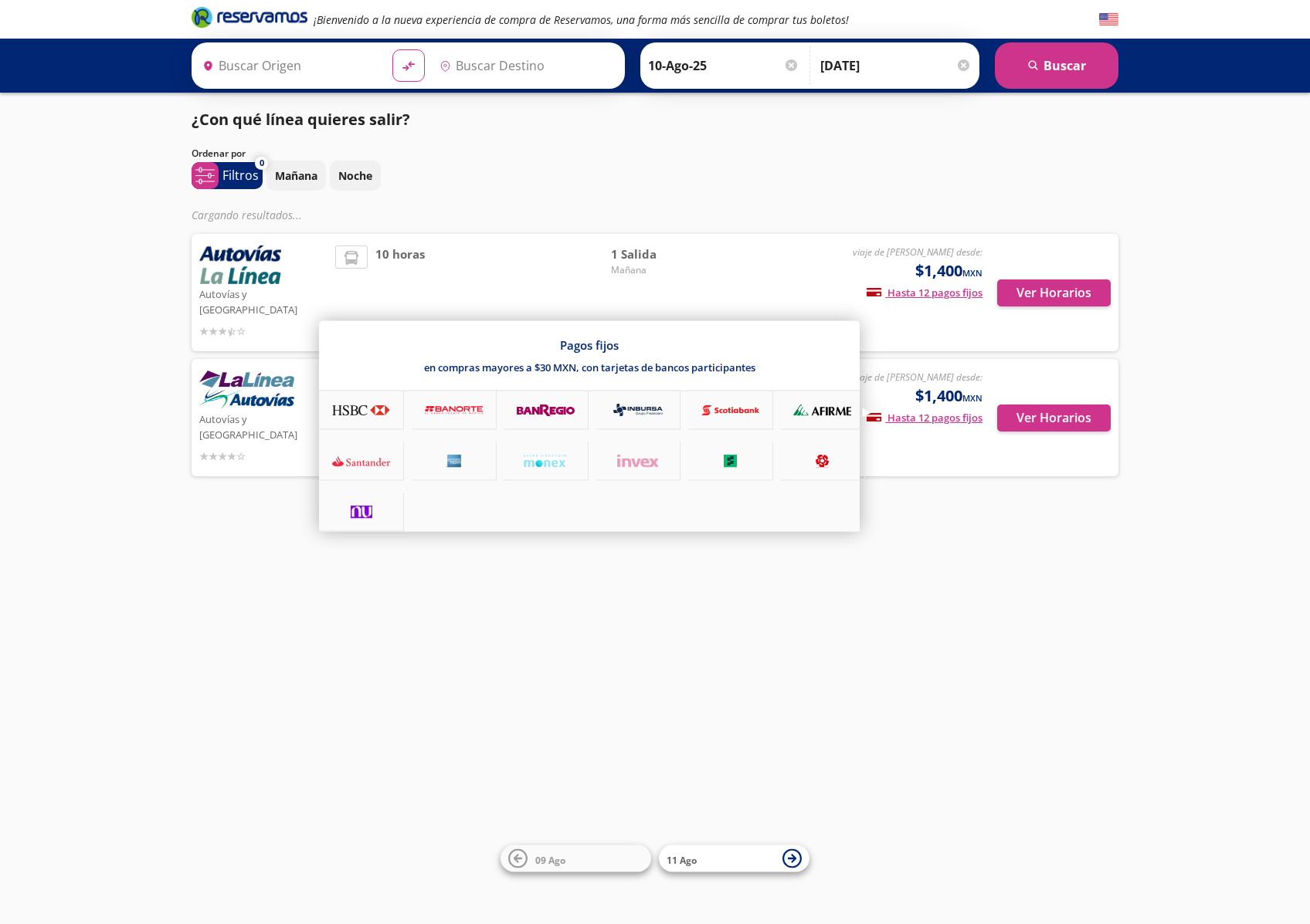
type input "[GEOGRAPHIC_DATA], [GEOGRAPHIC_DATA]"
type input "Zihuatanejo, [GEOGRAPHIC_DATA]"
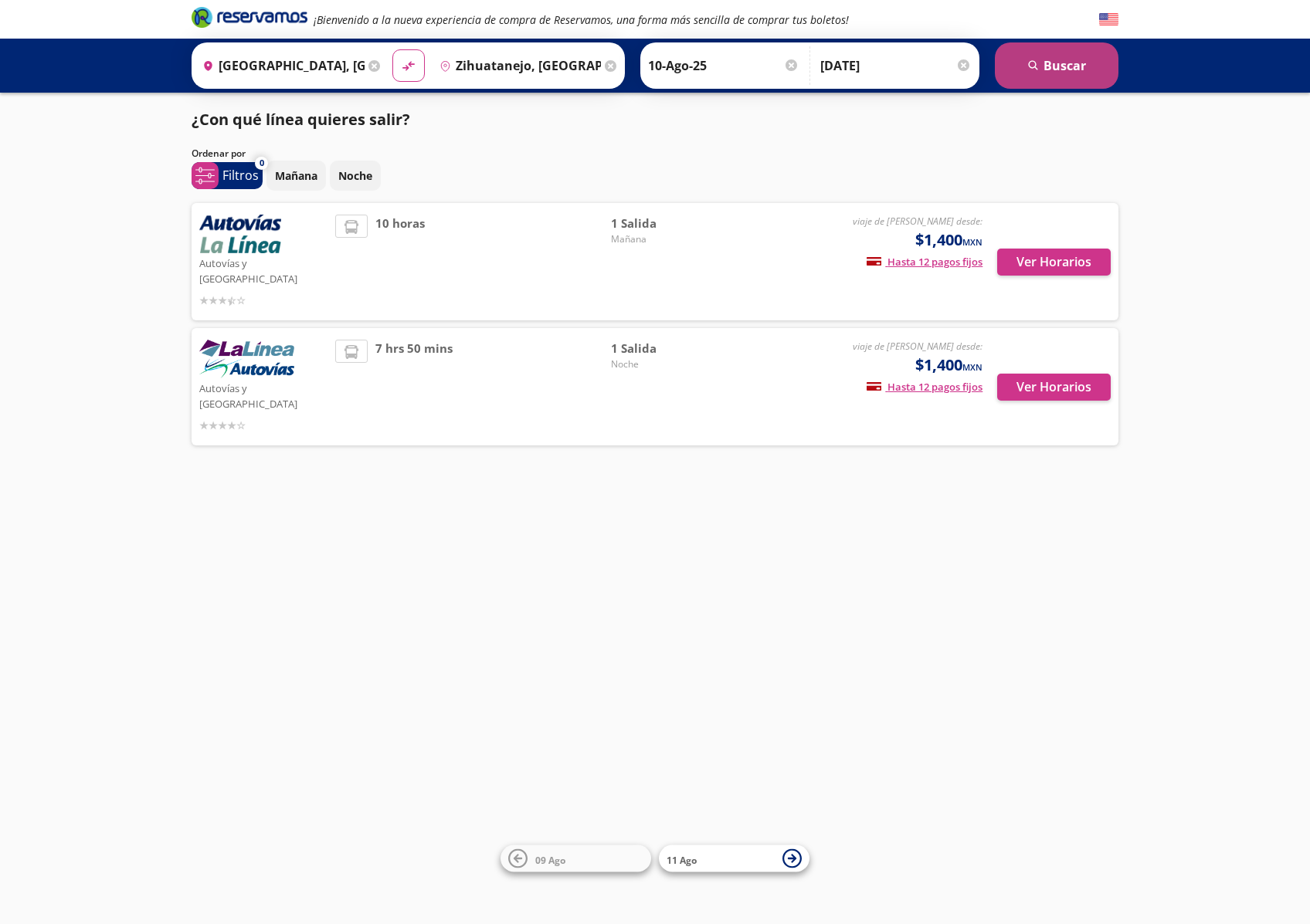
click at [1043, 65] on button "search [GEOGRAPHIC_DATA]" at bounding box center [1057, 66] width 124 height 46
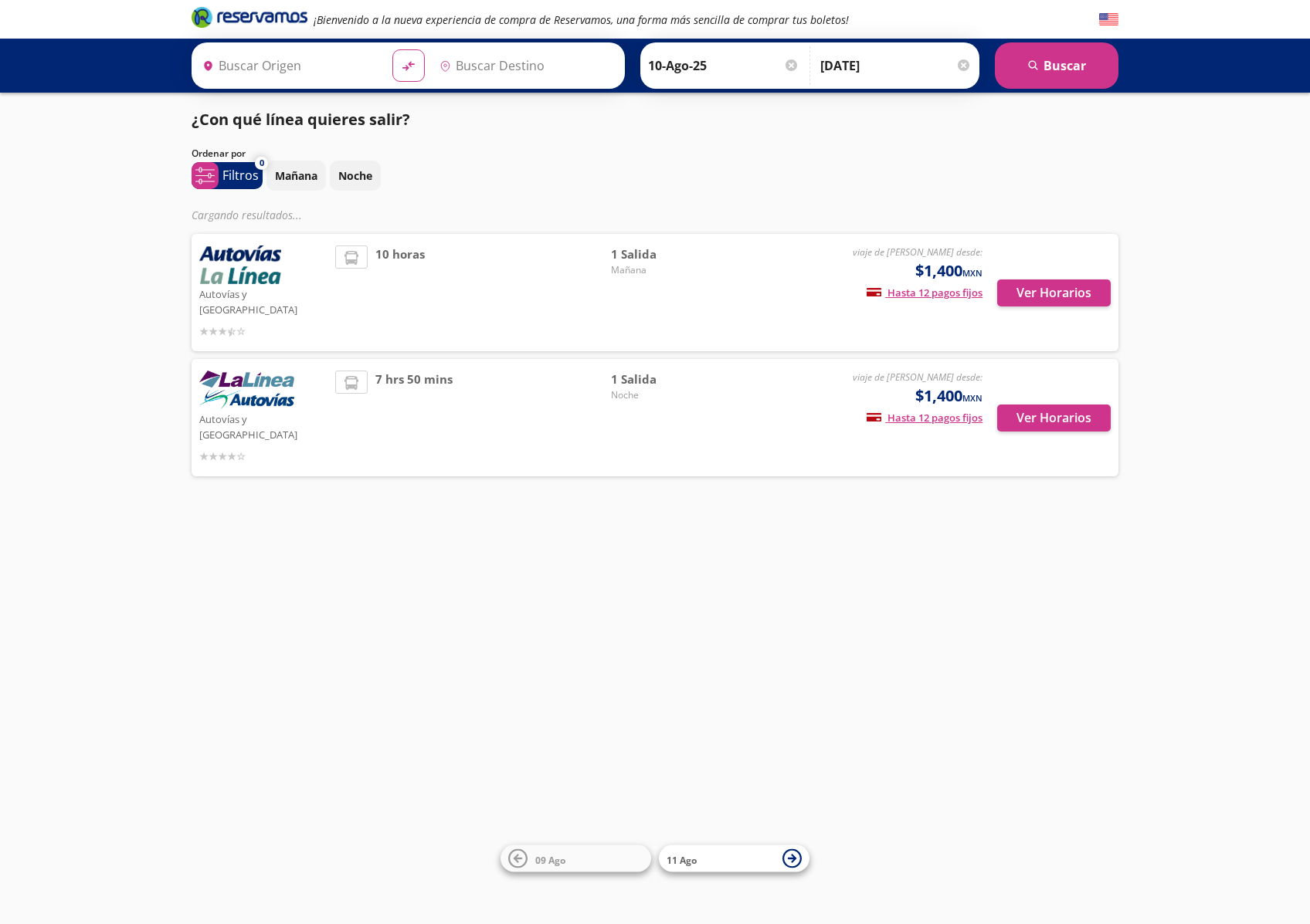
type input "[GEOGRAPHIC_DATA], [GEOGRAPHIC_DATA]"
type input "Zihuatanejo, [GEOGRAPHIC_DATA]"
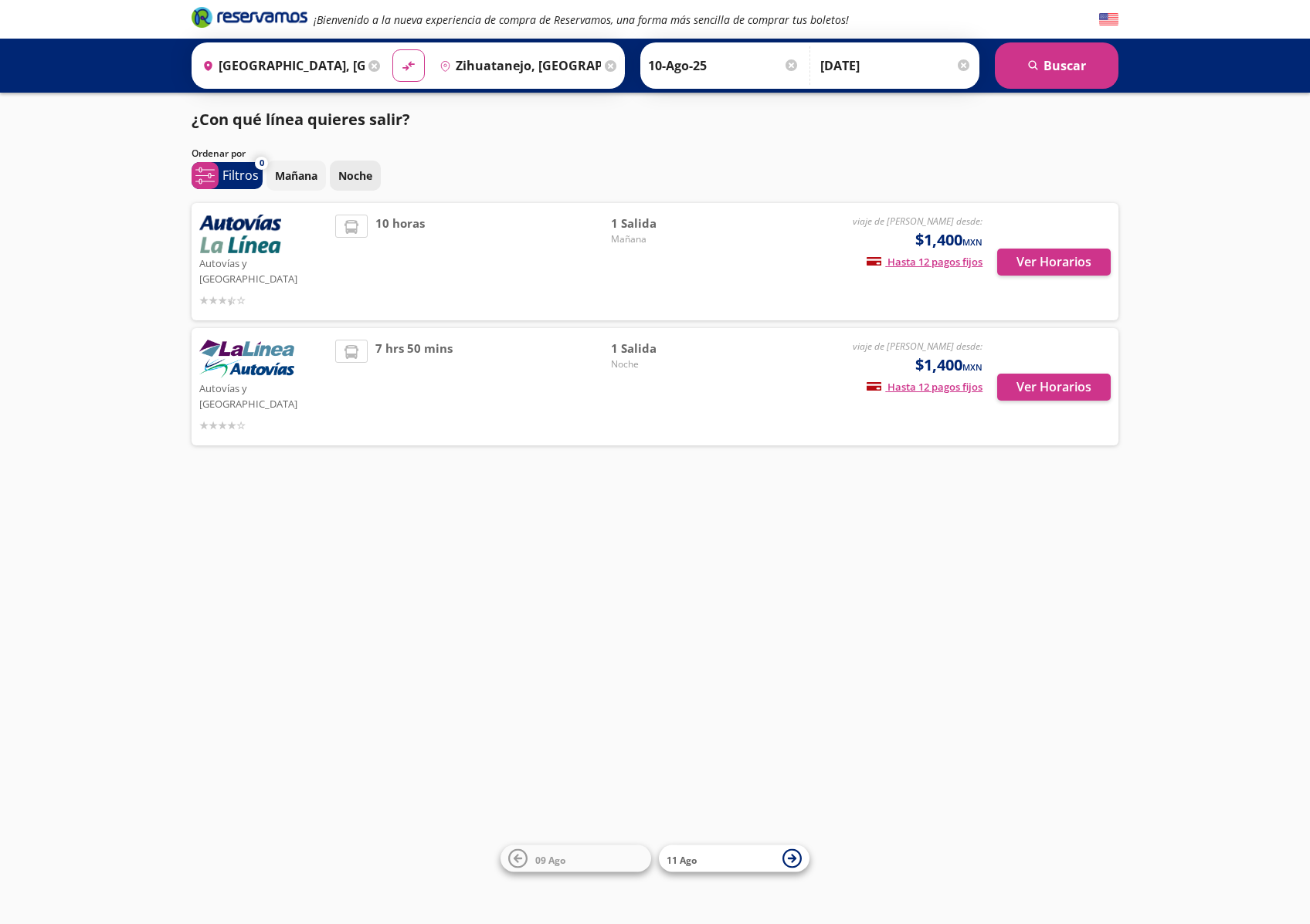
click at [365, 181] on p "Noche" at bounding box center [355, 176] width 34 height 16
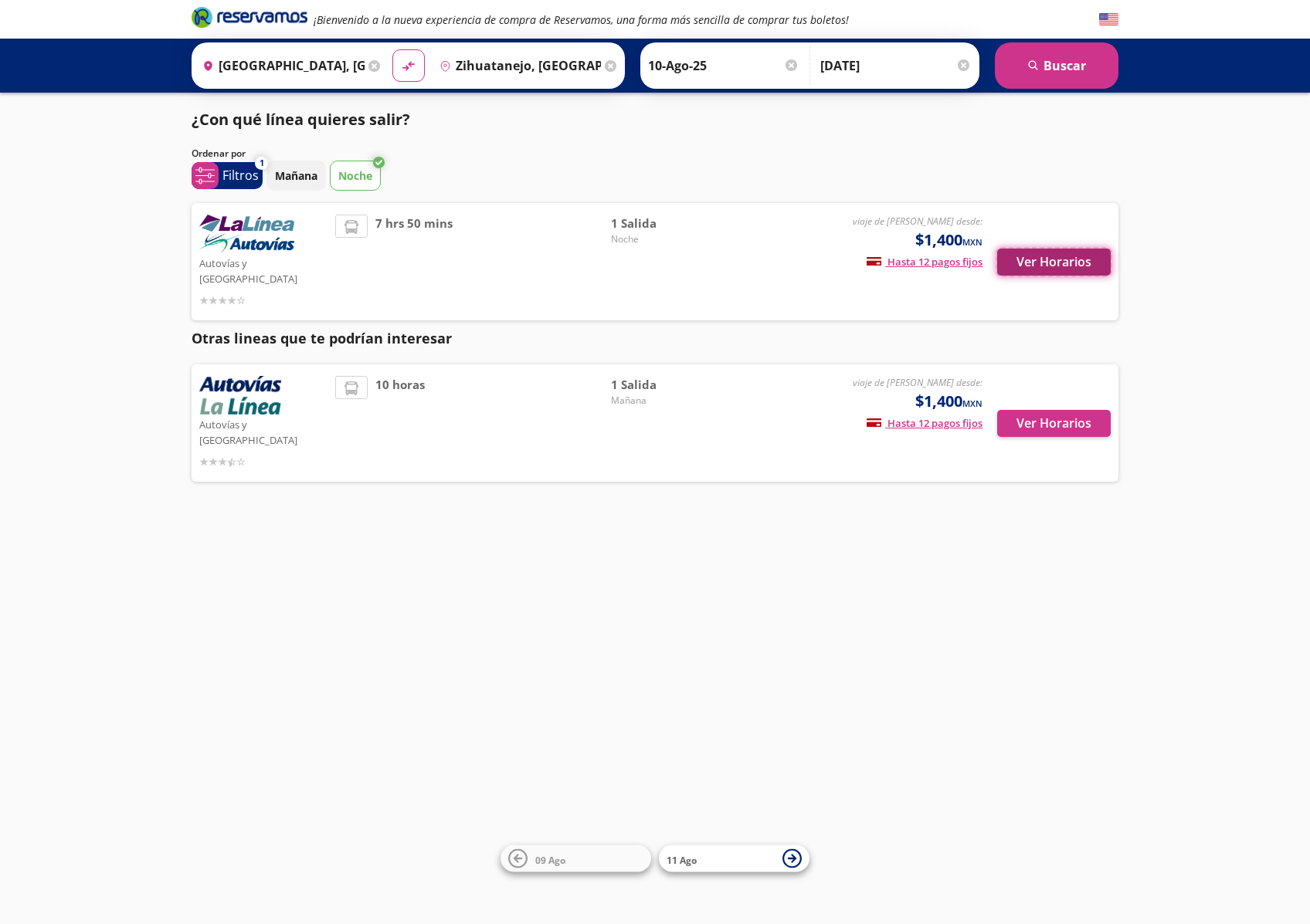
click at [1074, 248] on button "Ver Horarios" at bounding box center [1054, 262] width 114 height 27
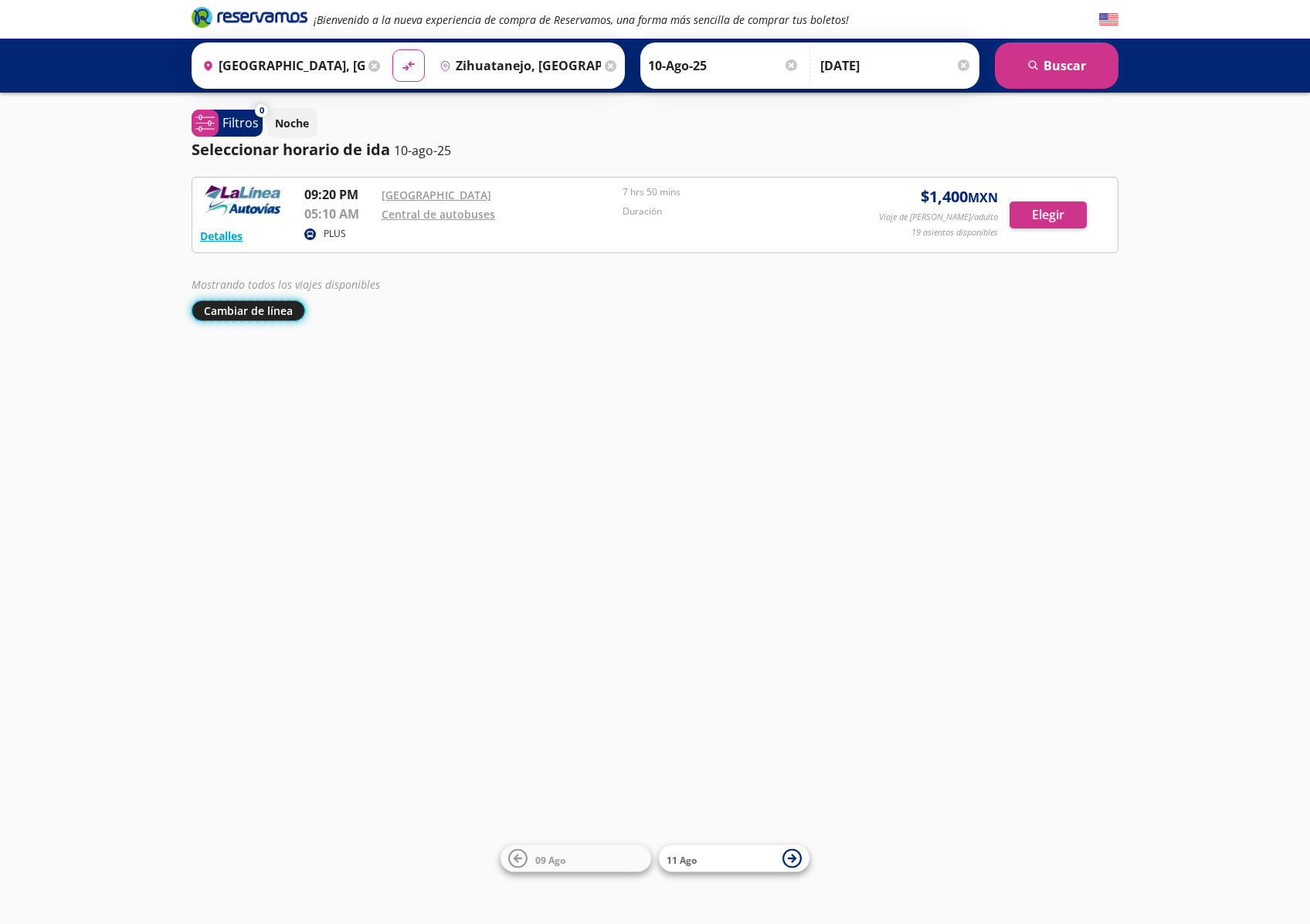
click at [292, 307] on button "Cambiar de línea" at bounding box center [248, 310] width 114 height 21
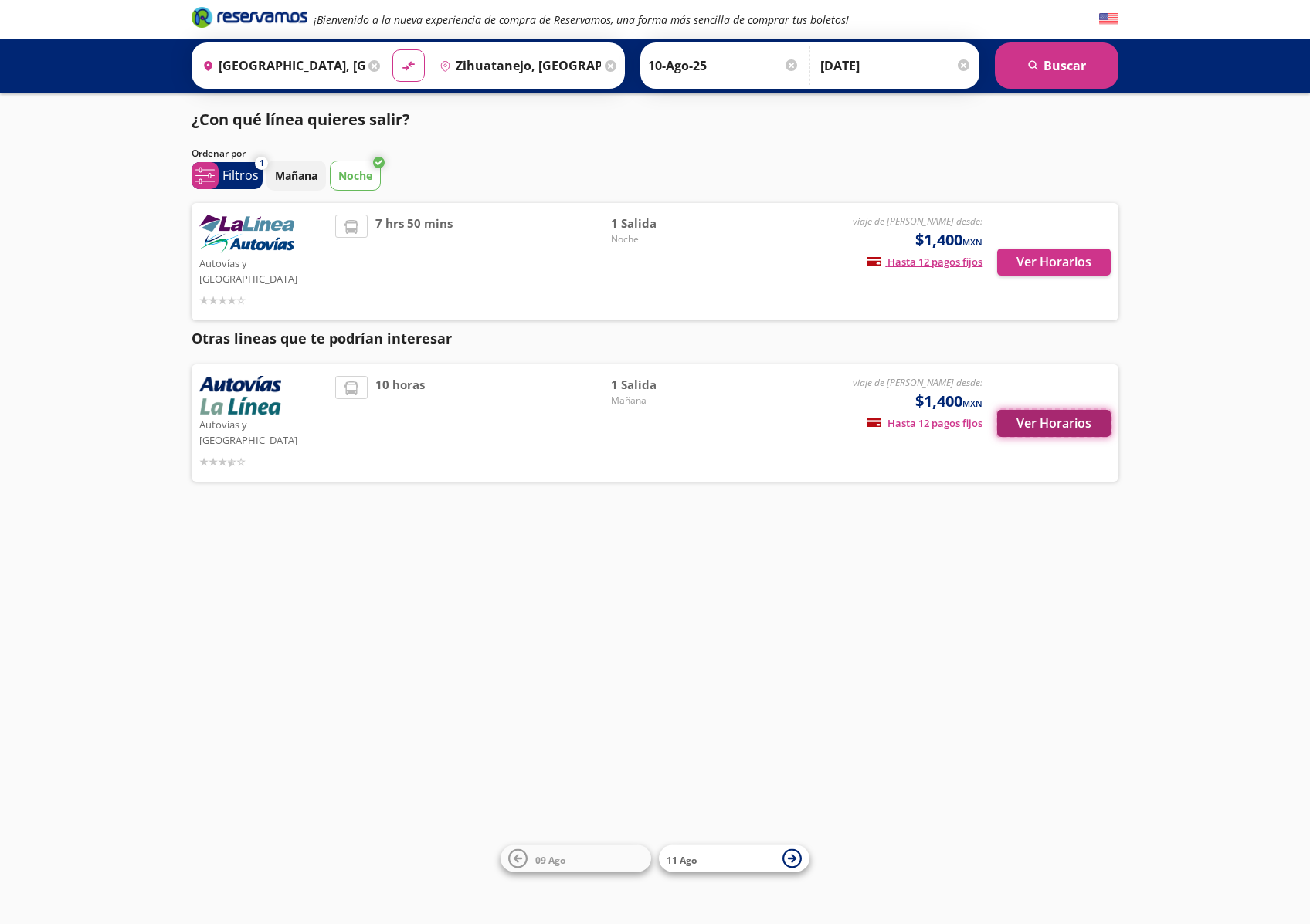
click at [1064, 410] on button "Ver Horarios" at bounding box center [1054, 423] width 114 height 27
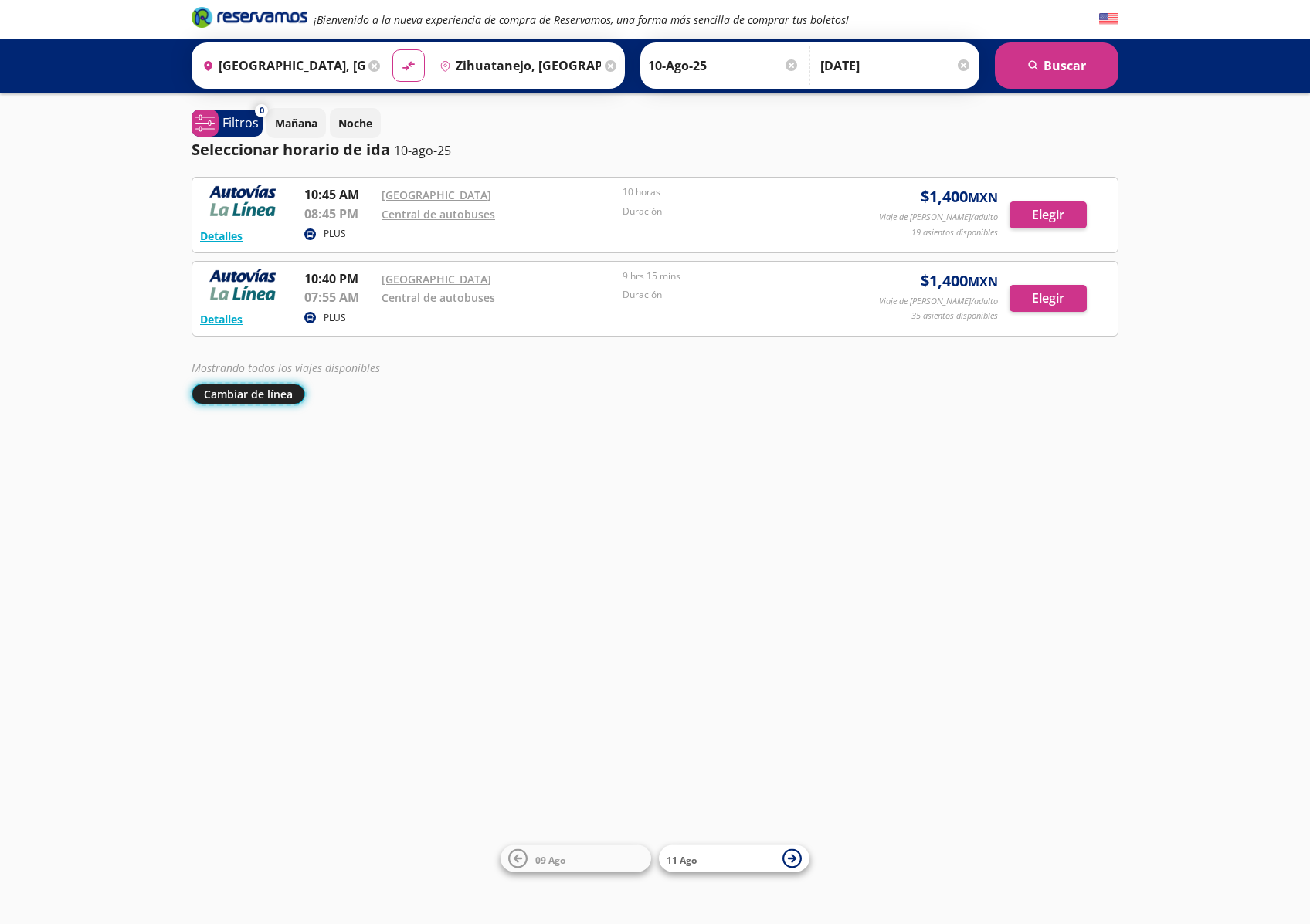
click at [245, 392] on button "Cambiar de línea" at bounding box center [248, 394] width 114 height 21
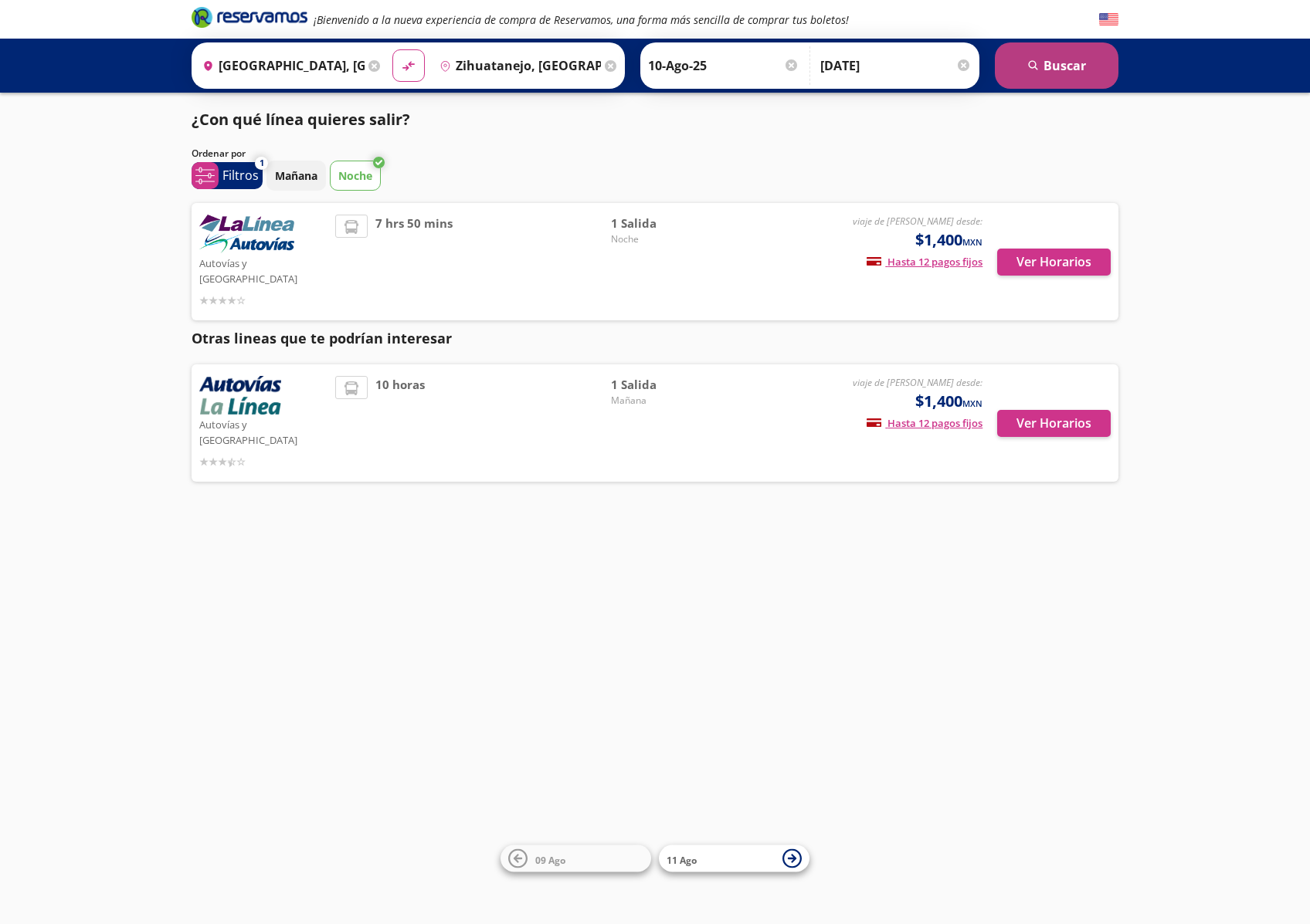
click at [1054, 56] on button "search [GEOGRAPHIC_DATA]" at bounding box center [1057, 66] width 124 height 46
click at [362, 183] on p "Noche" at bounding box center [355, 176] width 34 height 16
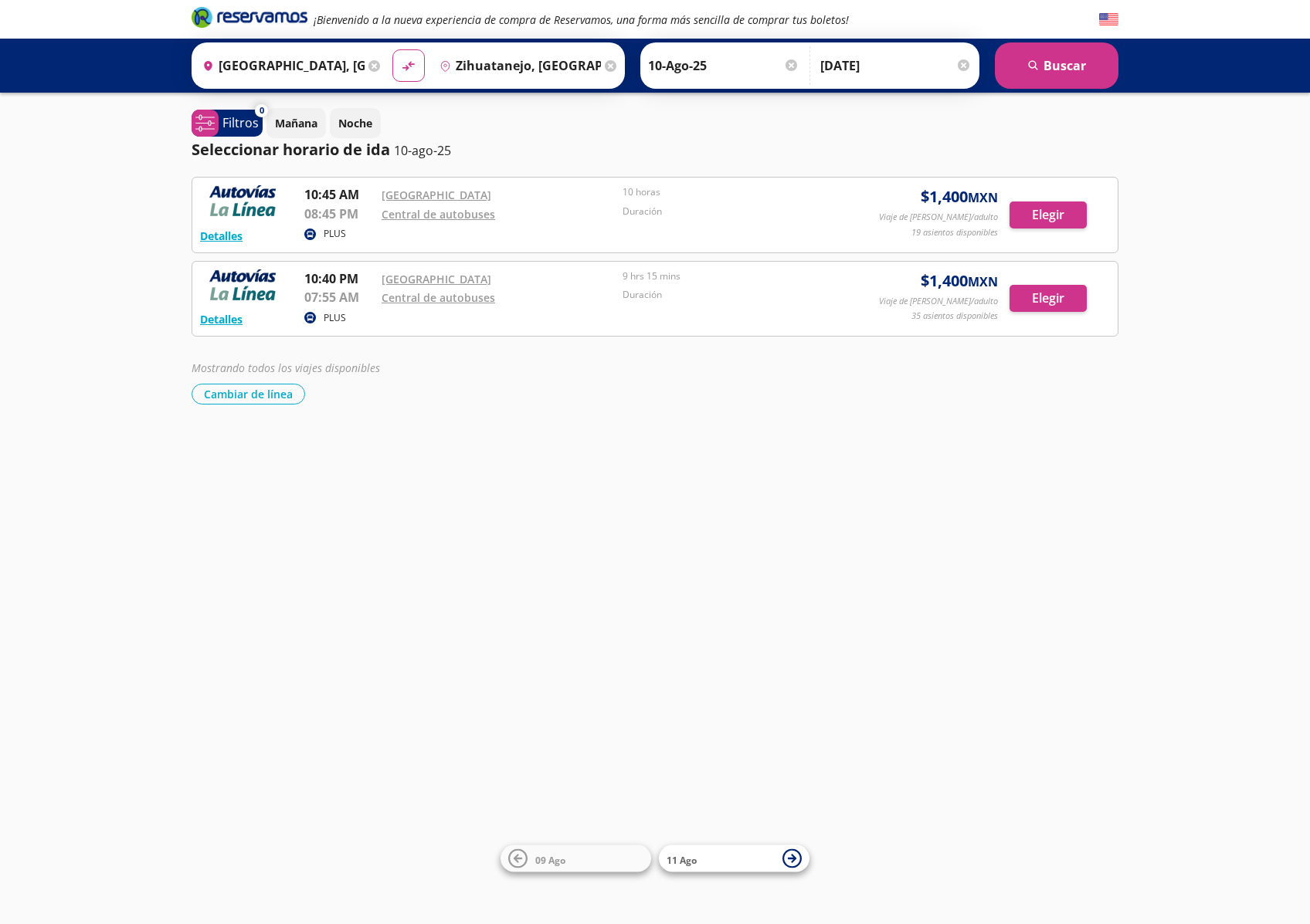
click at [1015, 601] on div "¡Bienvenido a la nueva experiencia de compra de Reservamos, una forma más senci…" at bounding box center [655, 462] width 1310 height 924
click at [541, 596] on div "¡Bienvenido a la nueva experiencia de compra de Reservamos, una forma más senci…" at bounding box center [655, 462] width 1310 height 924
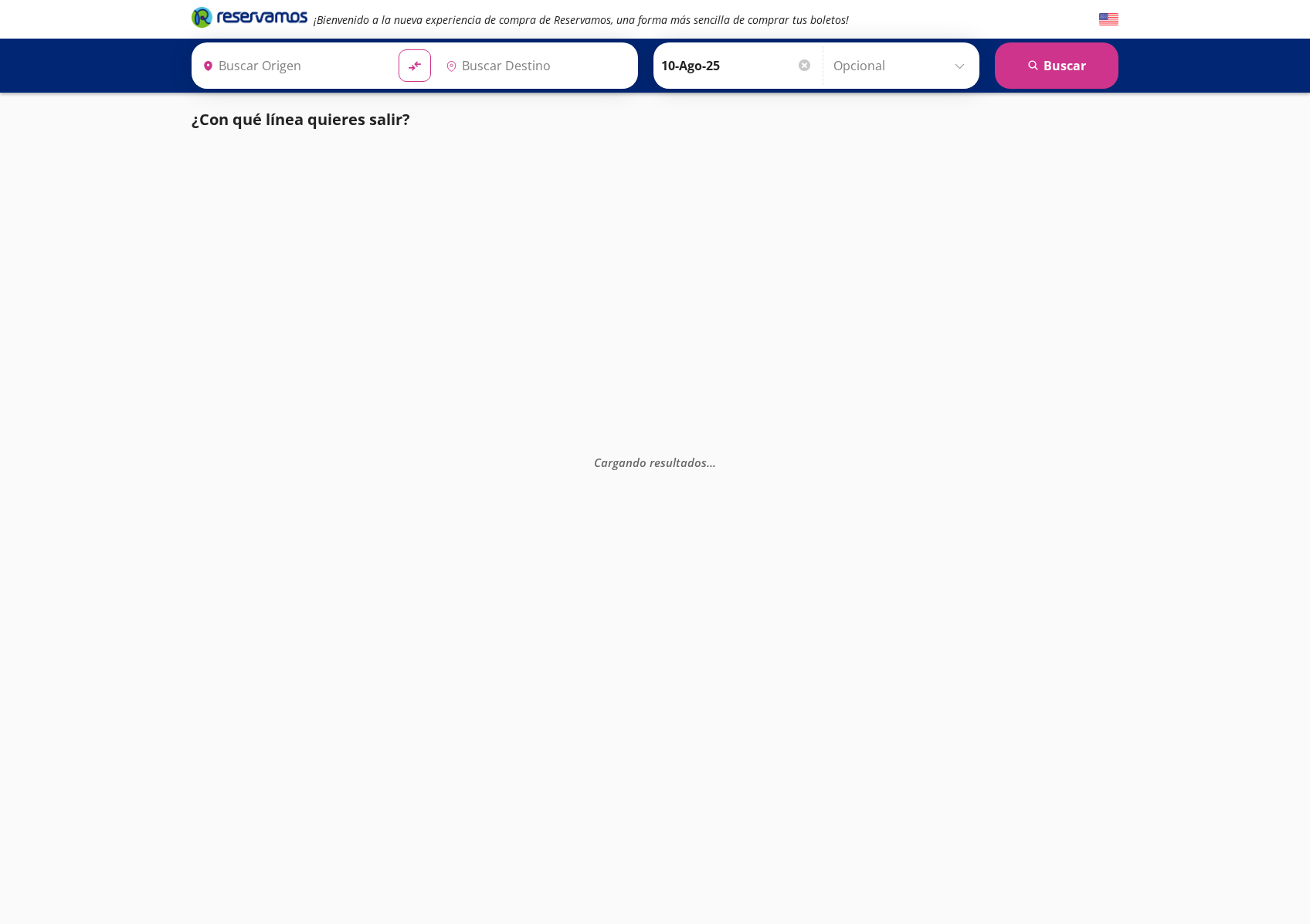
type input "[GEOGRAPHIC_DATA], [GEOGRAPHIC_DATA]"
type input "Zihuatanejo, [GEOGRAPHIC_DATA]"
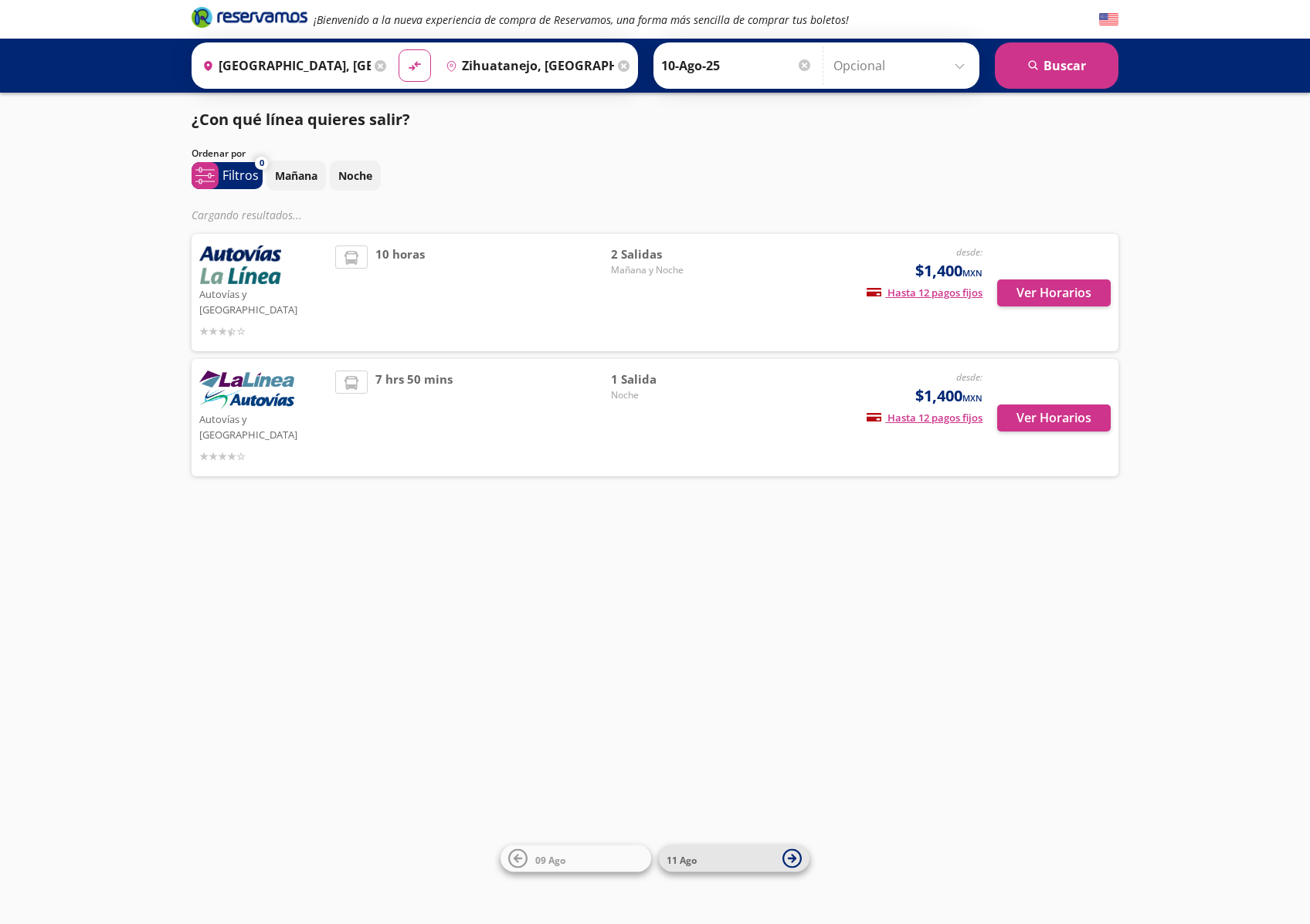
click at [786, 854] on icon at bounding box center [792, 859] width 19 height 19
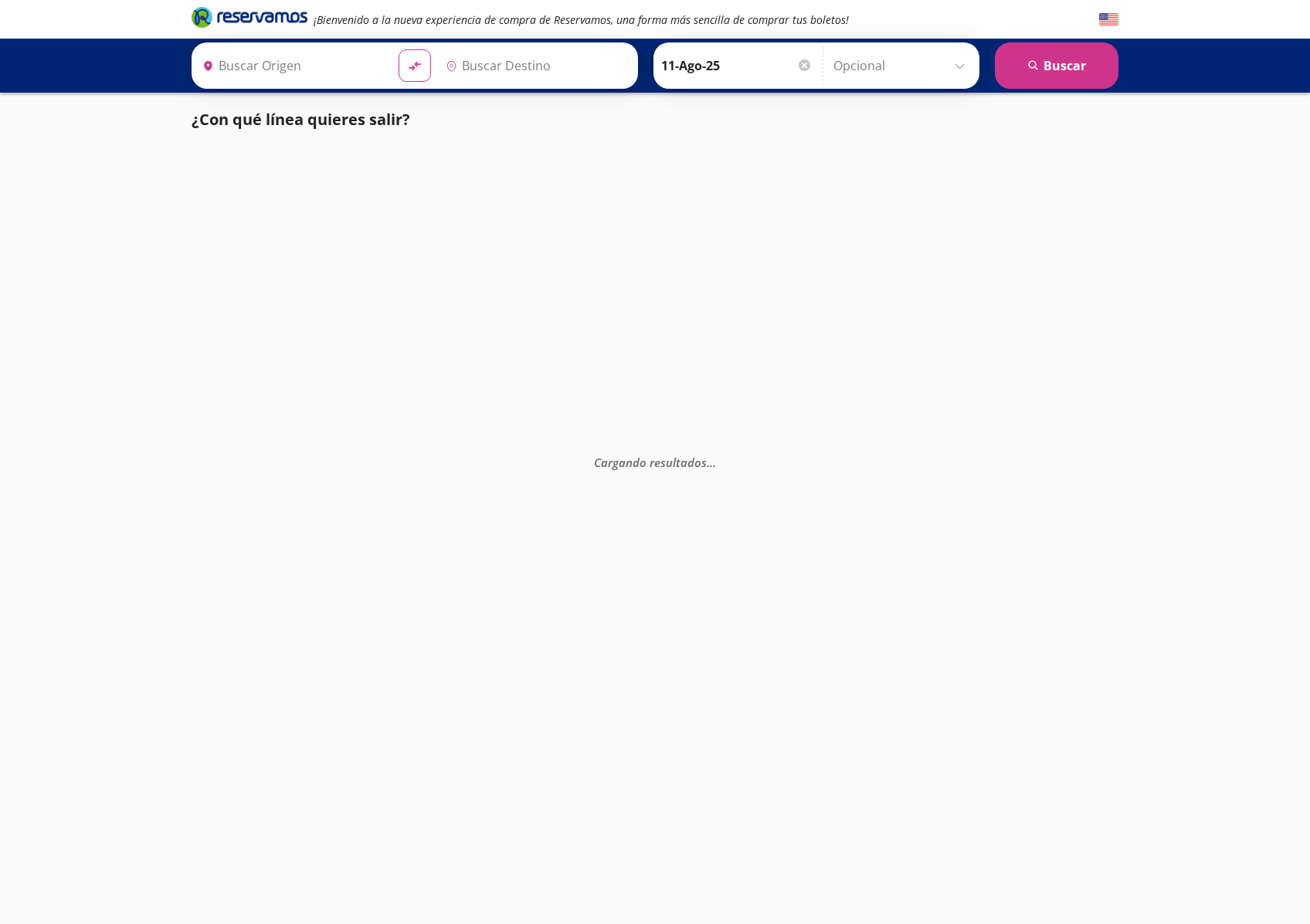
type input "[GEOGRAPHIC_DATA], [GEOGRAPHIC_DATA]"
type input "Zihuatanejo, [GEOGRAPHIC_DATA]"
